Goal: Information Seeking & Learning: Understand process/instructions

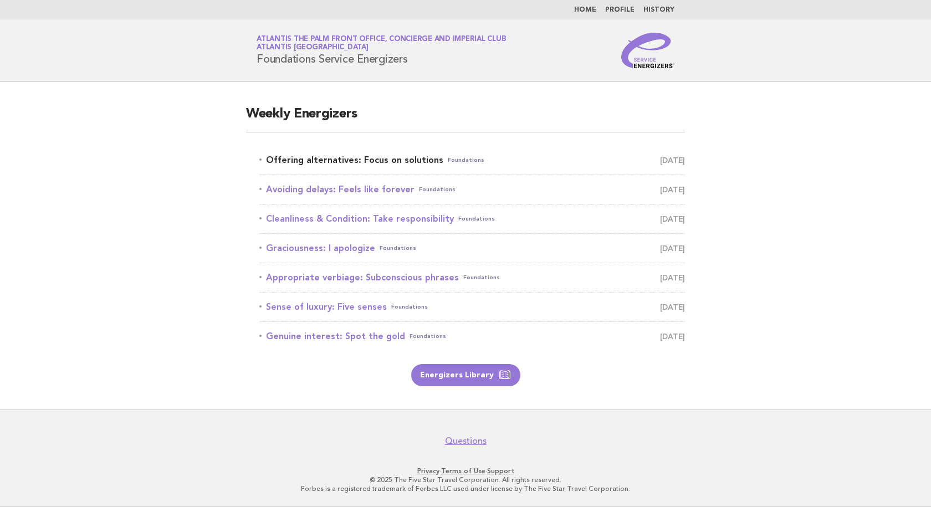
click at [359, 158] on link "Offering alternatives: Focus on solutions Foundations [DATE]" at bounding box center [471, 160] width 425 height 16
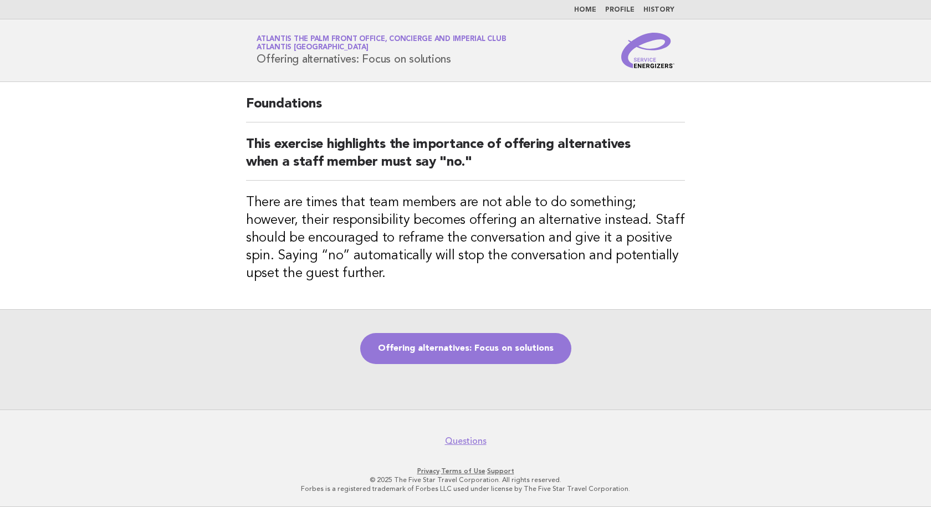
drag, startPoint x: 476, startPoint y: 60, endPoint x: 239, endPoint y: 71, distance: 237.3
click at [239, 71] on header "Service Energizers Atlantis The Palm Front Office, Concierge and Imperial Club …" at bounding box center [465, 50] width 931 height 63
copy h1 "Offering alternatives: Focus on solutions"
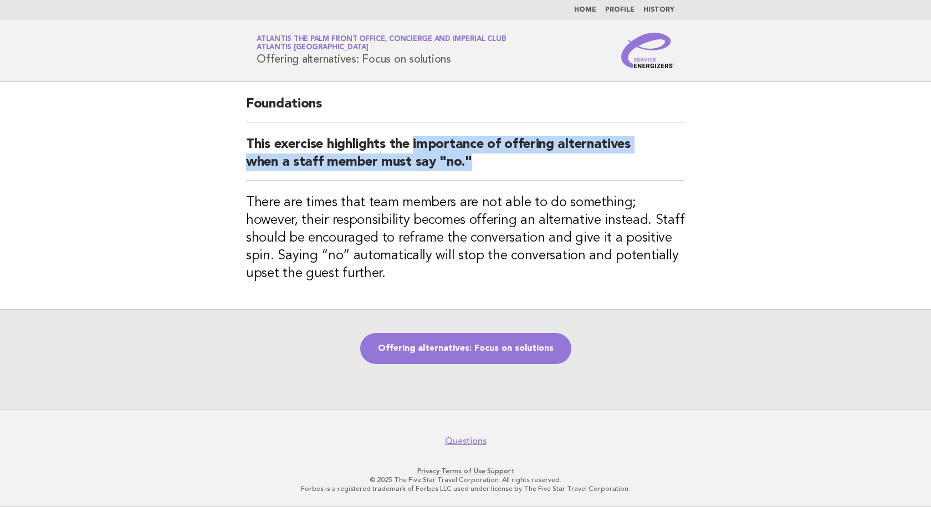
drag, startPoint x: 414, startPoint y: 143, endPoint x: 468, endPoint y: 163, distance: 57.8
click at [468, 163] on h2 "This exercise highlights the importance of offering alternatives when a staff m…" at bounding box center [465, 158] width 439 height 45
drag, startPoint x: 512, startPoint y: 172, endPoint x: 425, endPoint y: 164, distance: 87.9
click at [512, 172] on h2 "This exercise highlights the importance of offering alternatives when a staff m…" at bounding box center [465, 158] width 439 height 45
drag, startPoint x: 391, startPoint y: 144, endPoint x: 484, endPoint y: 170, distance: 97.2
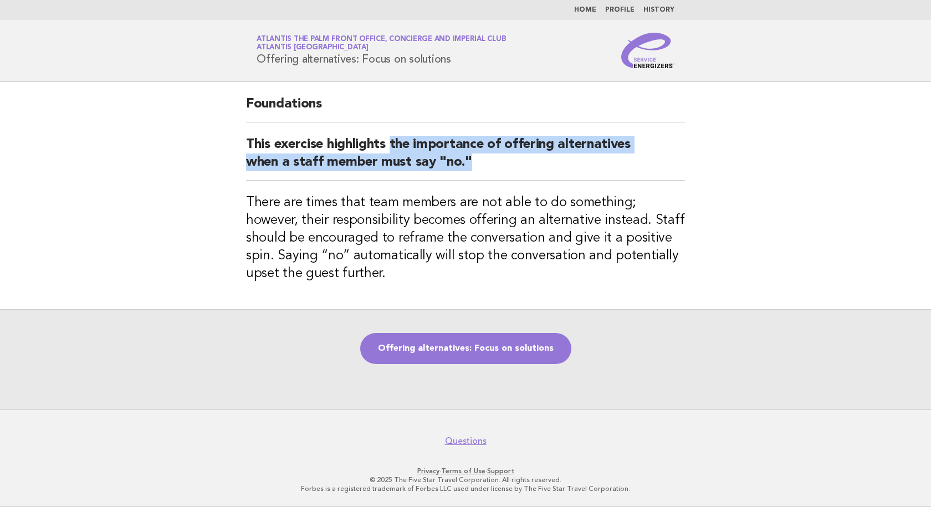
click at [484, 170] on h2 "This exercise highlights the importance of offering alternatives when a staff m…" at bounding box center [465, 158] width 439 height 45
copy h2 "the importance of offering alternatives when a staff member must say "no.""
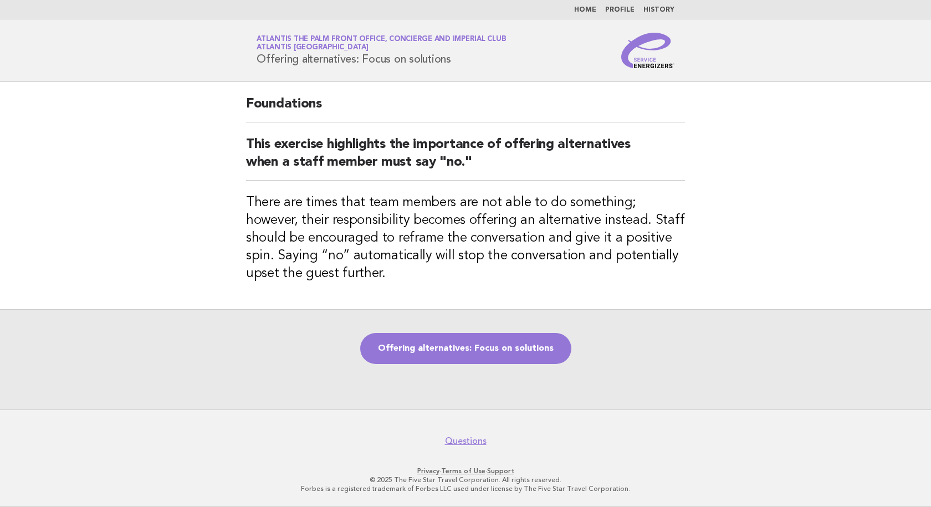
click at [518, 181] on div "Foundations This exercise highlights the importance of offering alternatives wh…" at bounding box center [465, 195] width 465 height 227
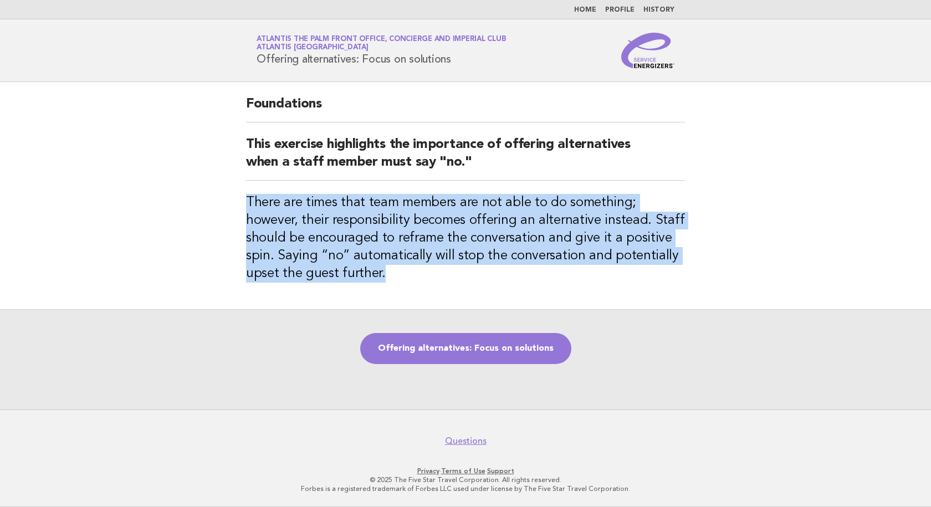
drag, startPoint x: 235, startPoint y: 199, endPoint x: 655, endPoint y: 270, distance: 426.4
click at [655, 270] on div "Foundations This exercise highlights the importance of offering alternatives wh…" at bounding box center [465, 195] width 465 height 227
copy h3 "There are times that team members are not able to do something; however, their …"
